Goal: Navigation & Orientation: Find specific page/section

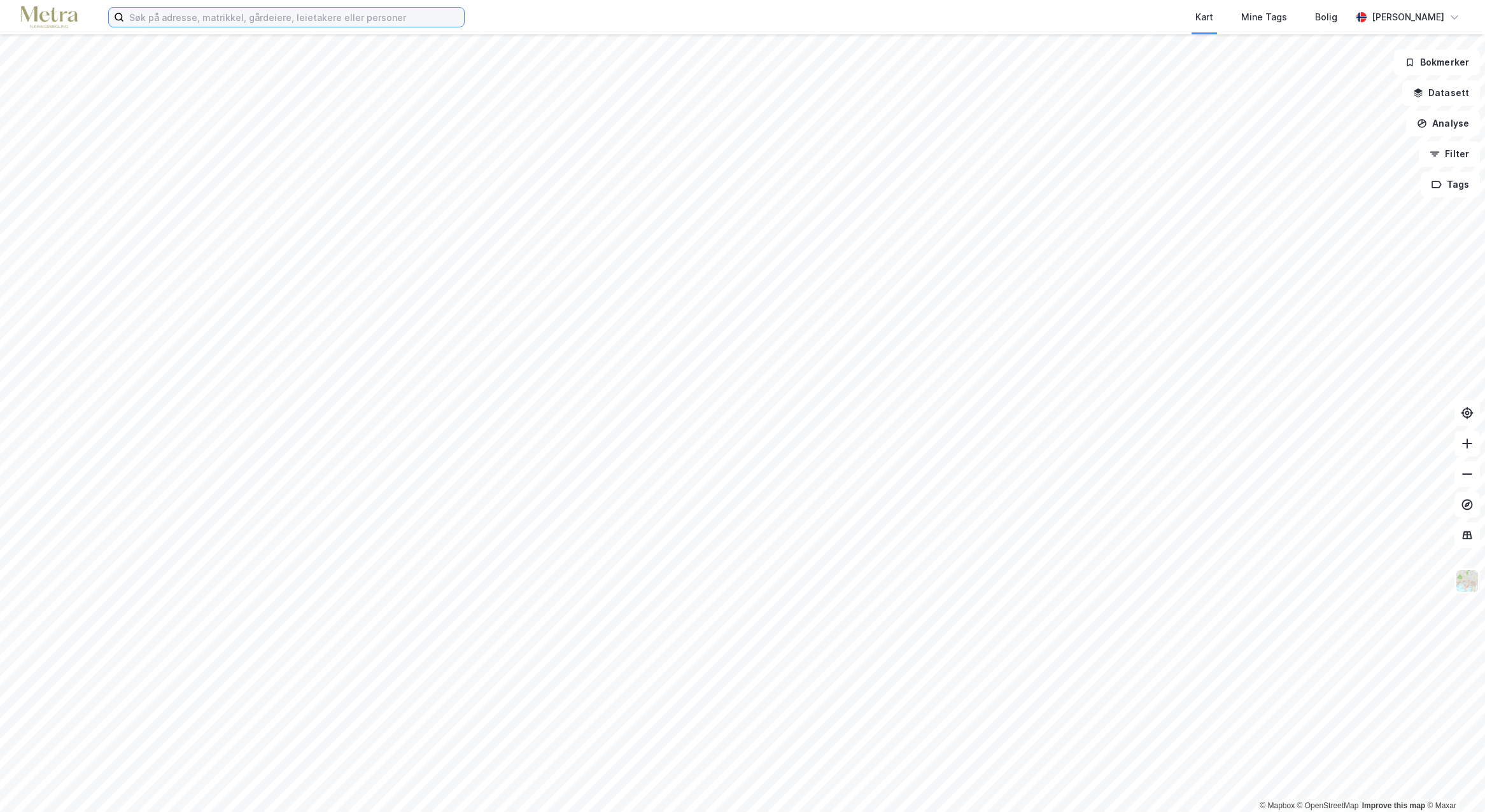
click at [269, 17] on input at bounding box center [294, 17] width 340 height 19
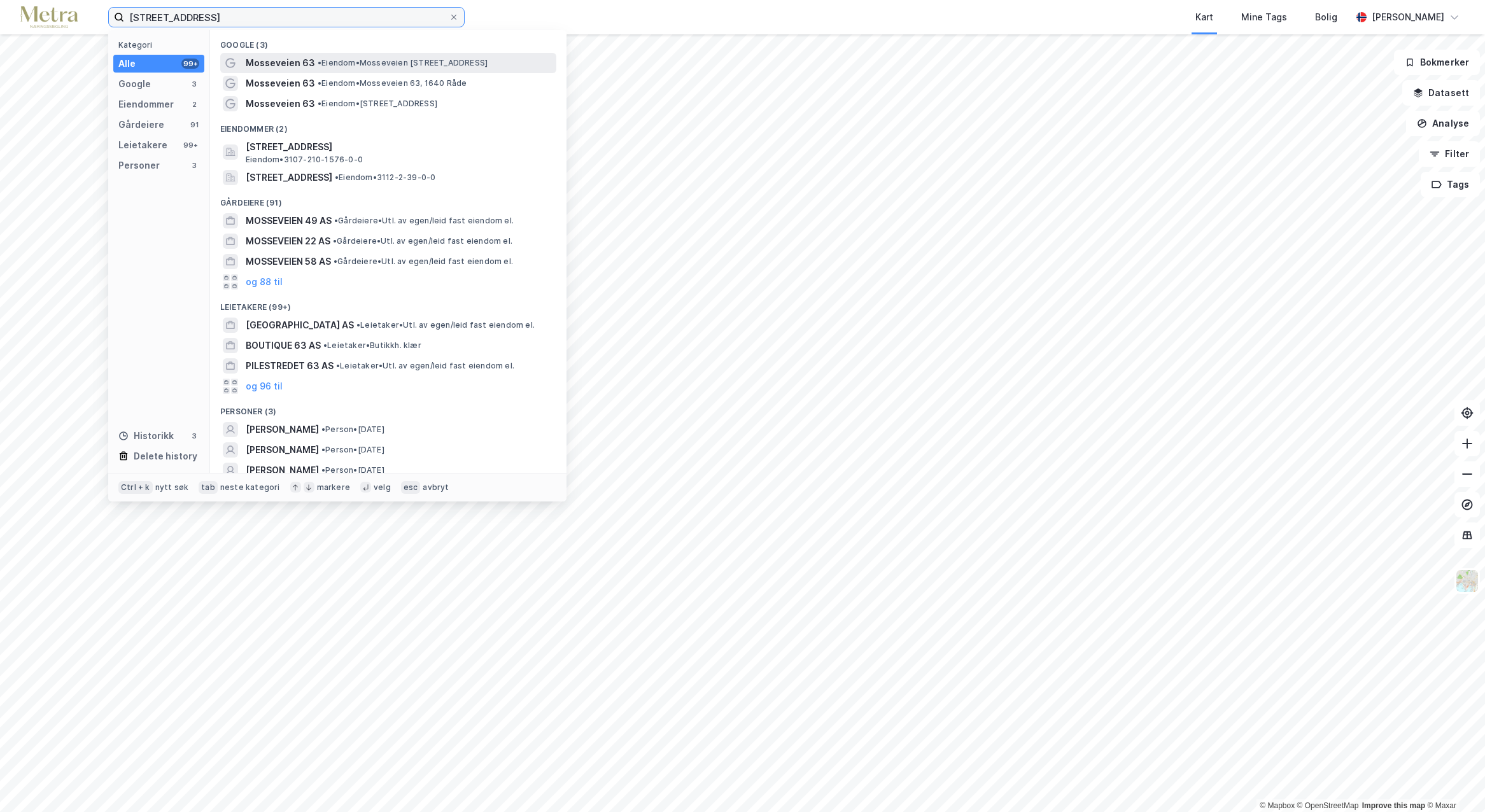
type input "[STREET_ADDRESS]"
click at [282, 61] on span "Mosseveien 63" at bounding box center [280, 63] width 69 height 15
